Goal: Task Accomplishment & Management: Manage account settings

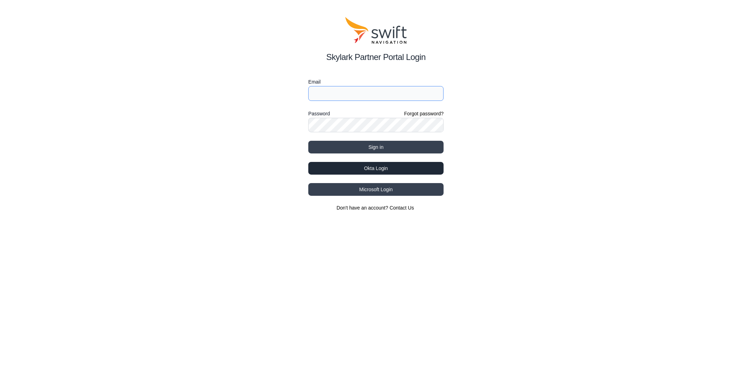
type input "[EMAIL_ADDRESS][DOMAIN_NAME]"
click at [390, 170] on button "Okta Login" at bounding box center [375, 168] width 135 height 13
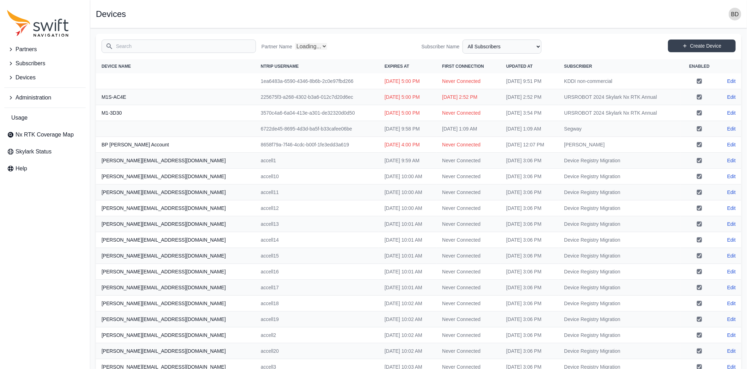
select select "Partner Name"
click at [38, 62] on span "Subscribers" at bounding box center [31, 63] width 30 height 8
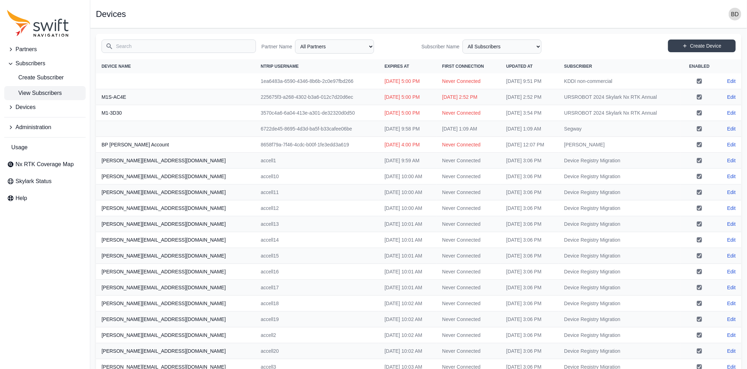
click at [44, 95] on span "View Subscribers" at bounding box center [34, 93] width 55 height 8
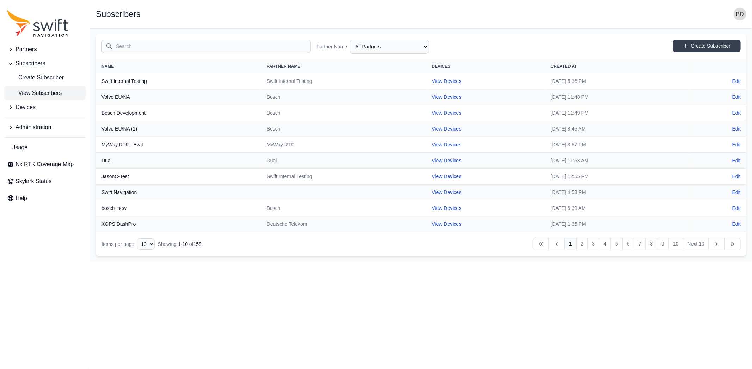
click at [132, 45] on input "Search" at bounding box center [206, 45] width 209 height 13
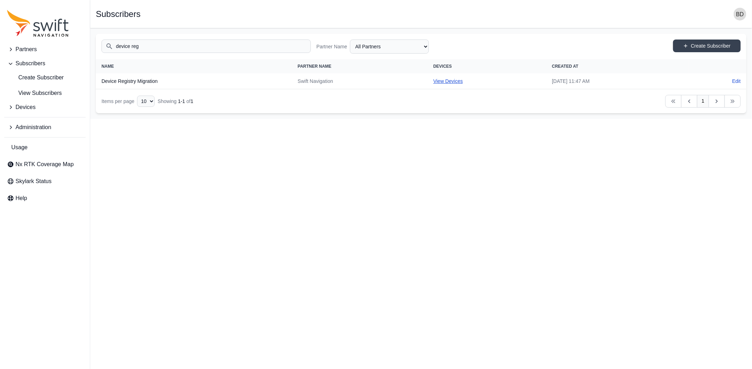
type input "device reg"
click at [434, 82] on link "View Devices" at bounding box center [449, 81] width 30 height 6
select select "7e8434a2-c6ea-49f0-86b6-41d2490d7345"
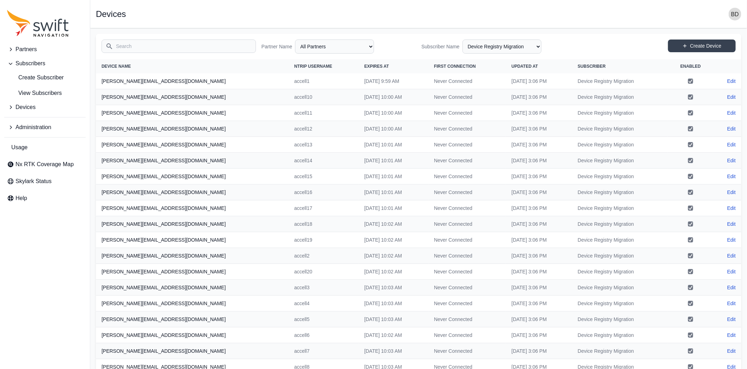
click at [148, 46] on input "Search" at bounding box center [179, 45] width 154 height 13
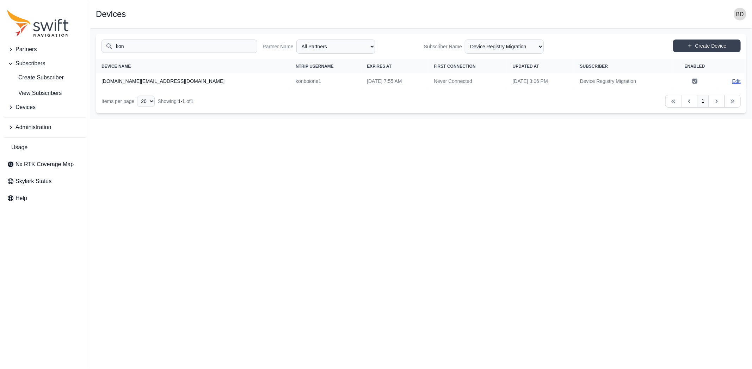
type input "kon"
click at [734, 78] on link "Edit" at bounding box center [737, 81] width 8 height 7
select select "ab3272ce-40d0-4c94-a524-96a758ab755c"
select select "7e8434a2-c6ea-49f0-86b6-41d2490d7345"
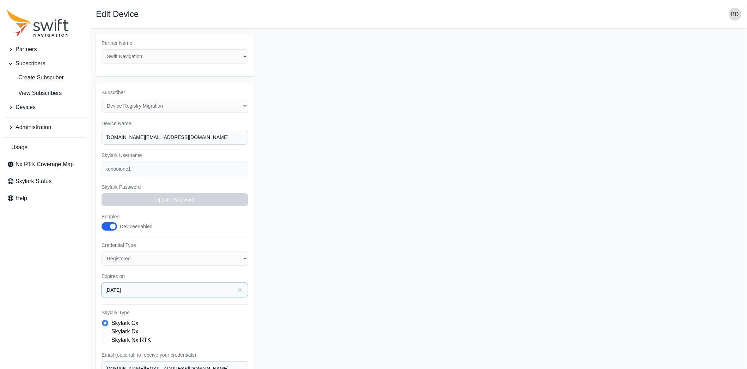
click at [143, 284] on input "2025-12-31" at bounding box center [175, 289] width 147 height 15
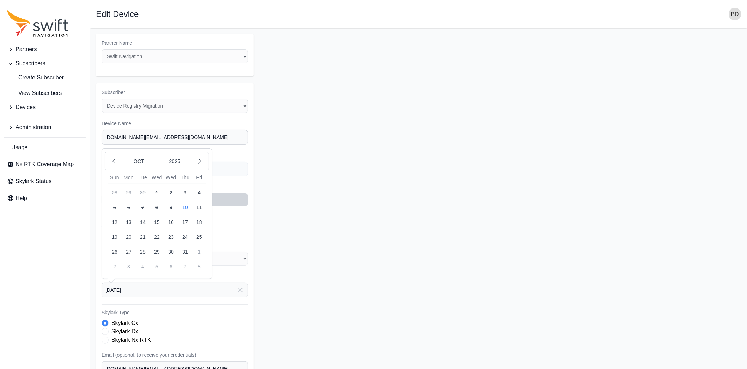
click at [158, 233] on button "22" at bounding box center [157, 237] width 14 height 14
type input "2025-10-22"
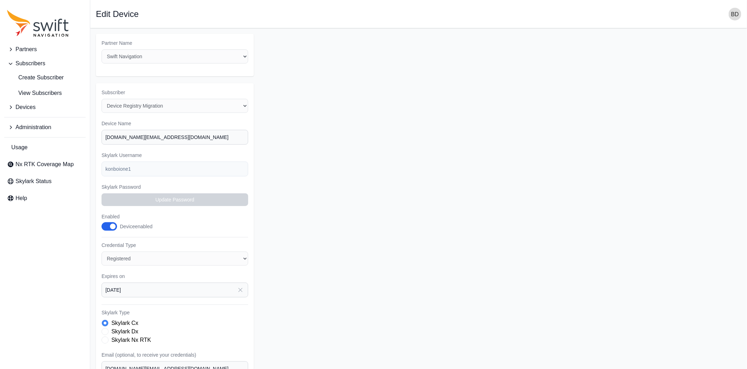
click at [329, 274] on form "Partner Name Select a Partner AlpsAlpine Andreas Asensing Bad Elf Bench Mark Eq…" at bounding box center [419, 247] width 646 height 427
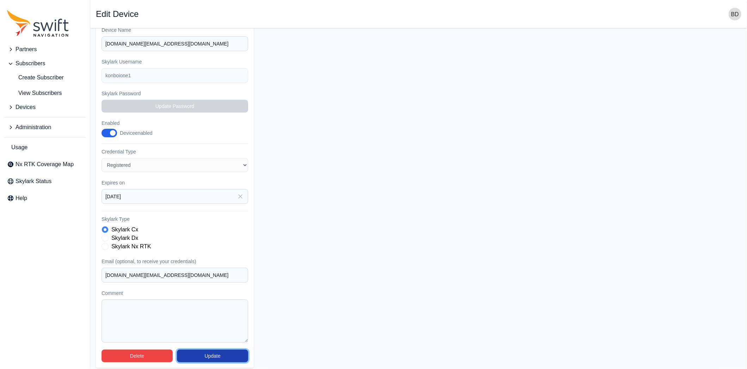
click at [210, 350] on button "Update" at bounding box center [212, 355] width 71 height 13
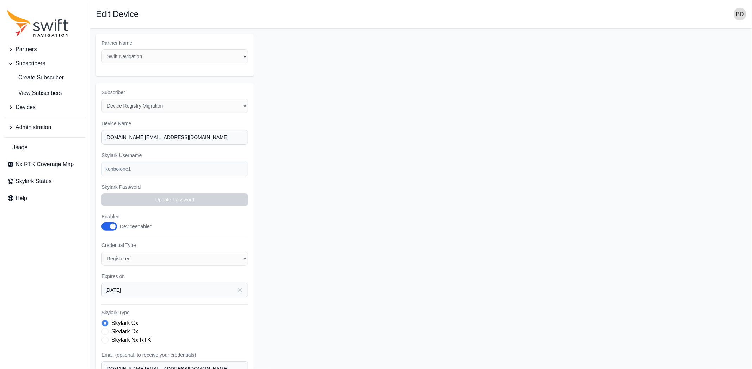
select select "7e8434a2-c6ea-49f0-86b6-41d2490d7345"
